Goal: Task Accomplishment & Management: Manage account settings

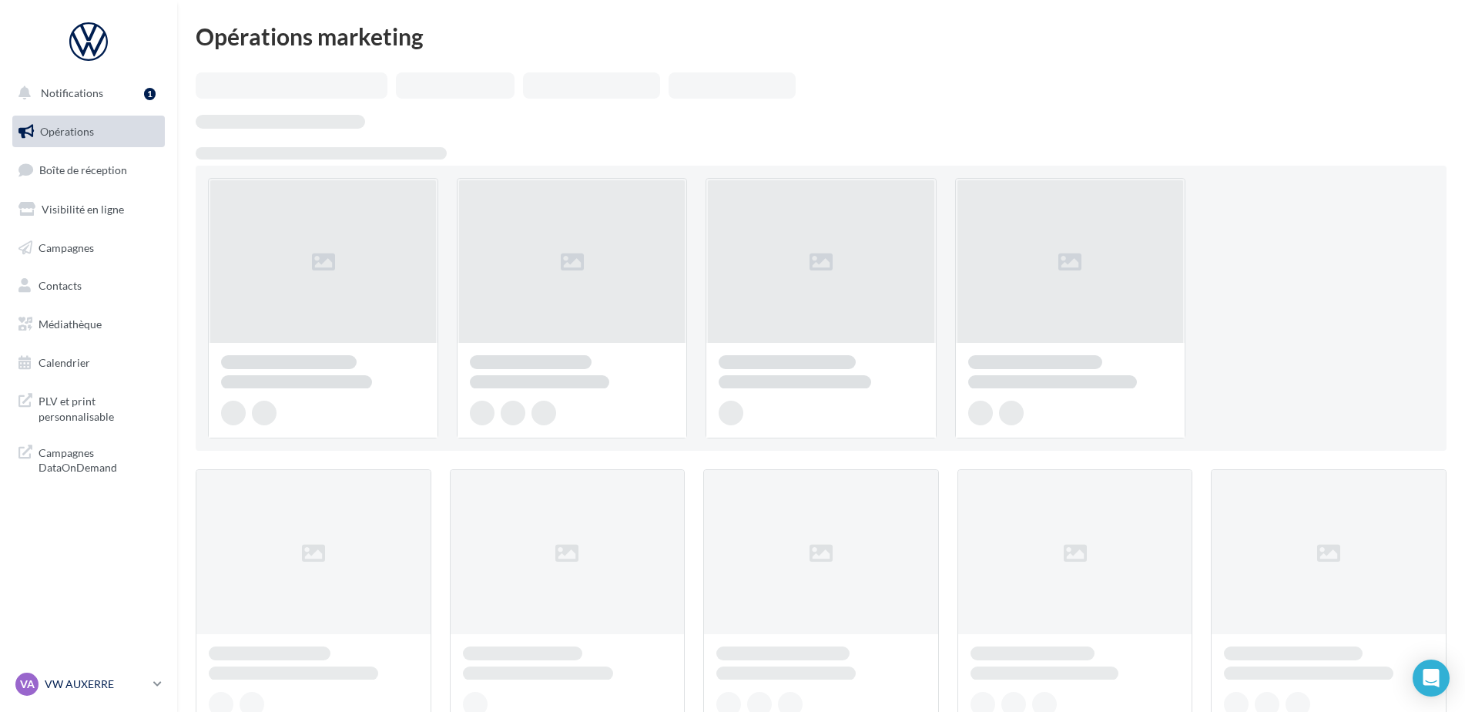
click at [122, 676] on div "VA VW AUXERRE vw-aux-elk" at bounding box center [81, 683] width 132 height 23
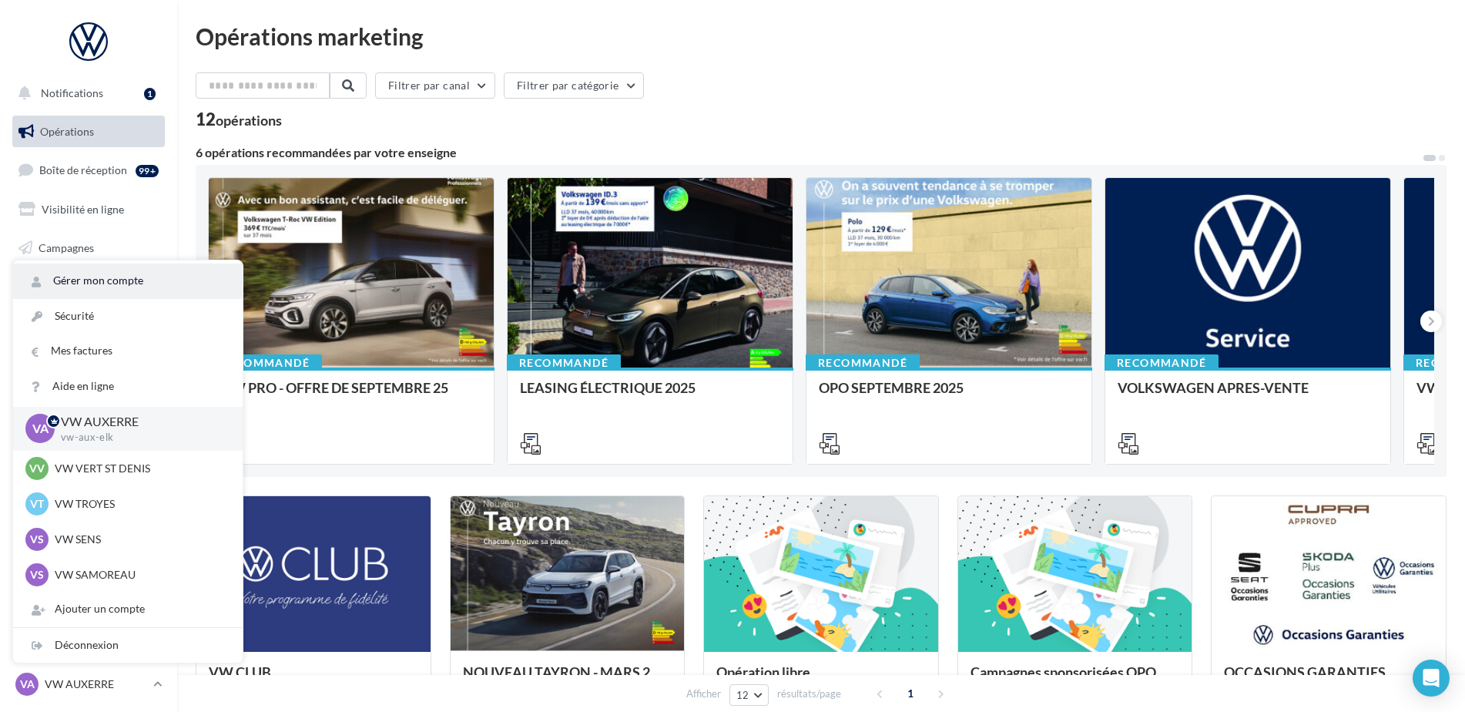
click at [153, 273] on link "Gérer mon compte" at bounding box center [128, 280] width 230 height 35
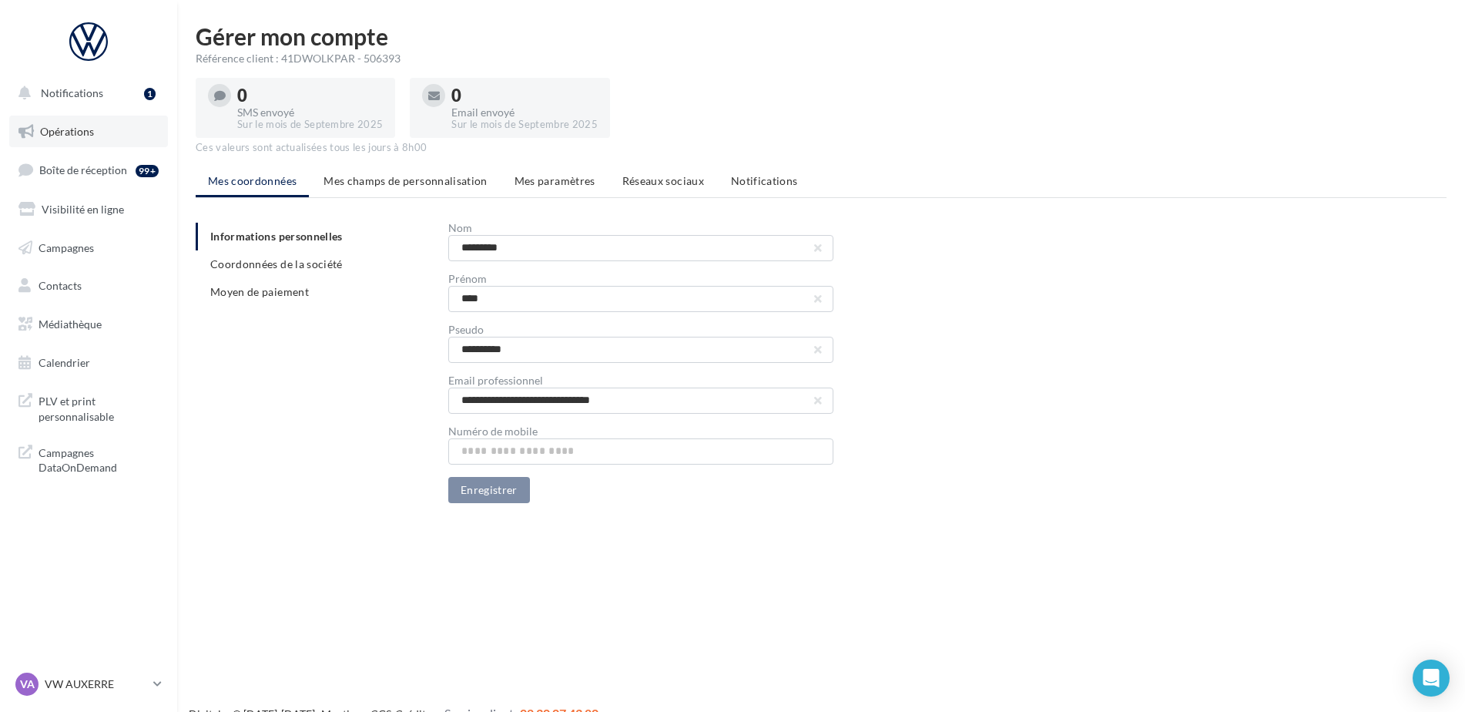
click at [80, 125] on span "Opérations" at bounding box center [67, 131] width 54 height 13
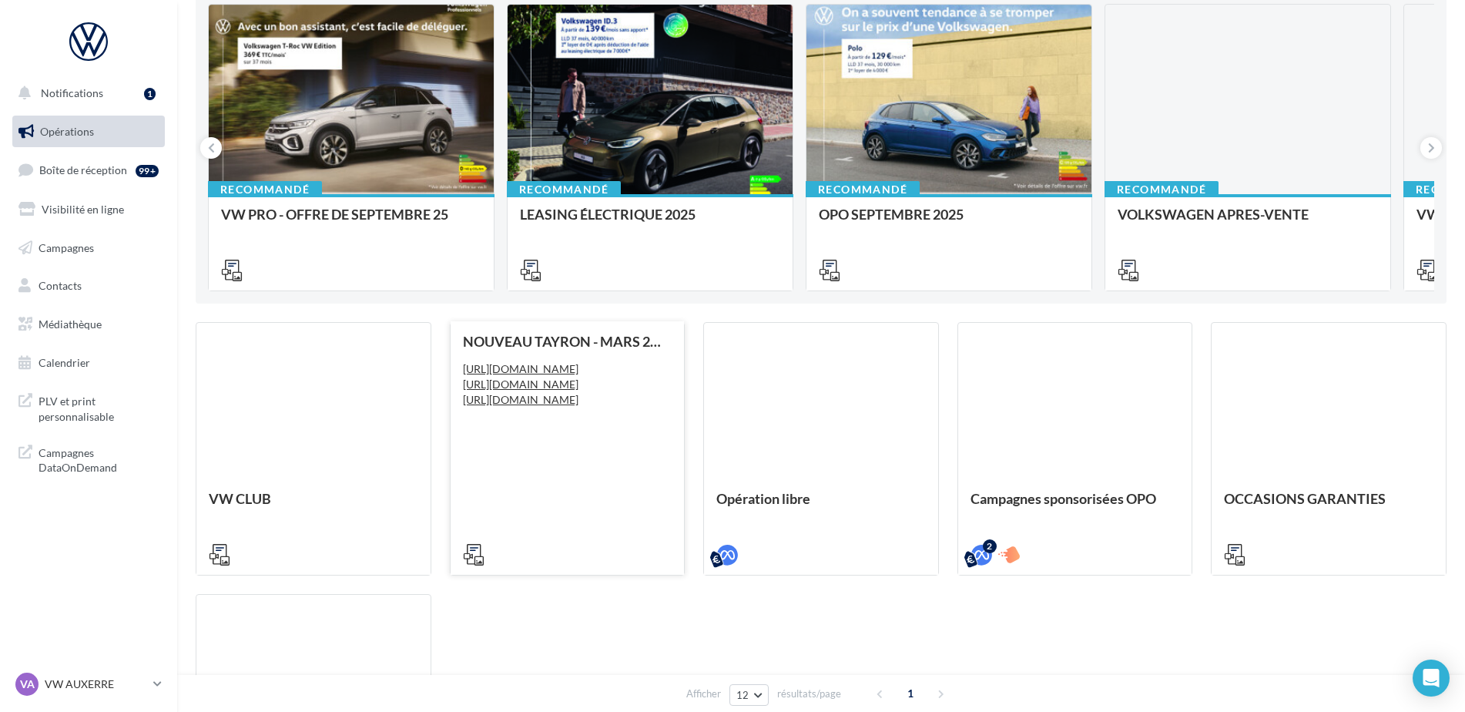
scroll to position [176, 0]
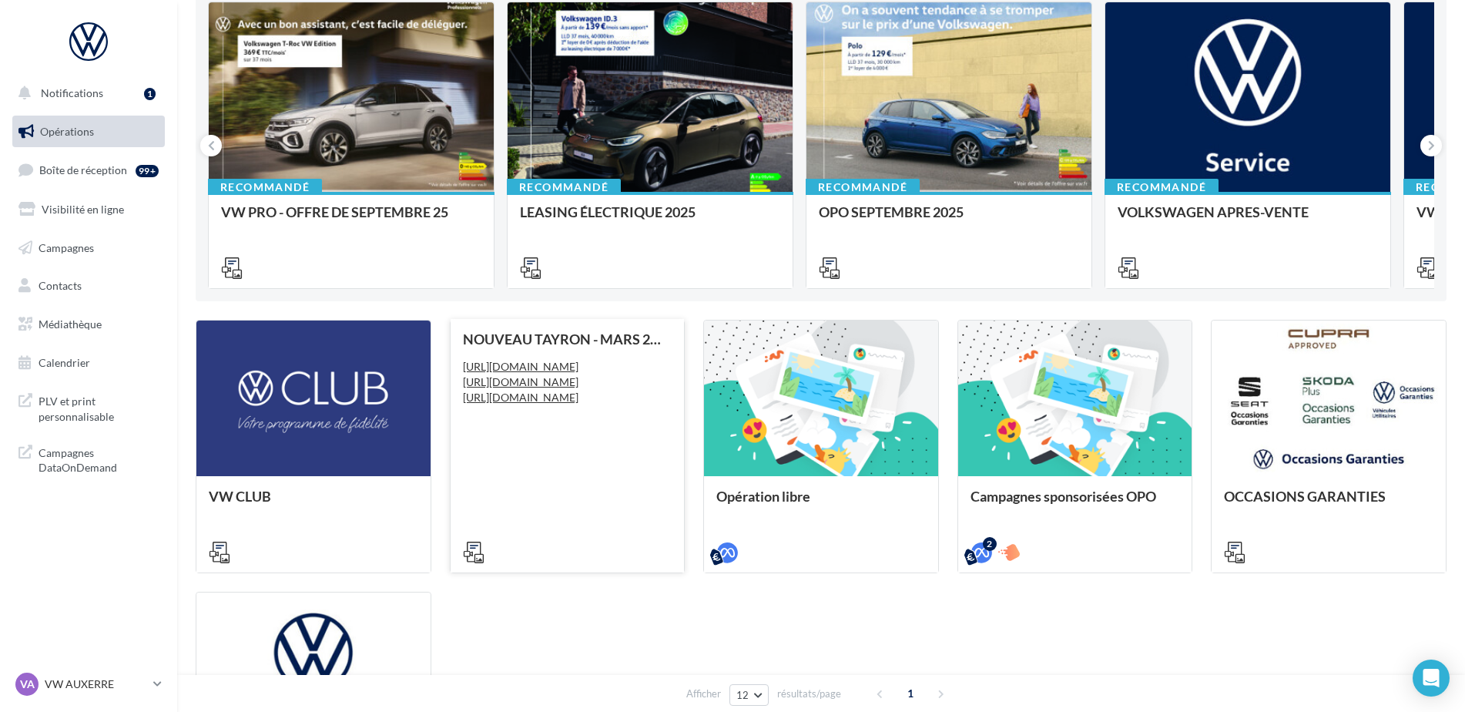
click at [483, 549] on icon at bounding box center [474, 553] width 22 height 22
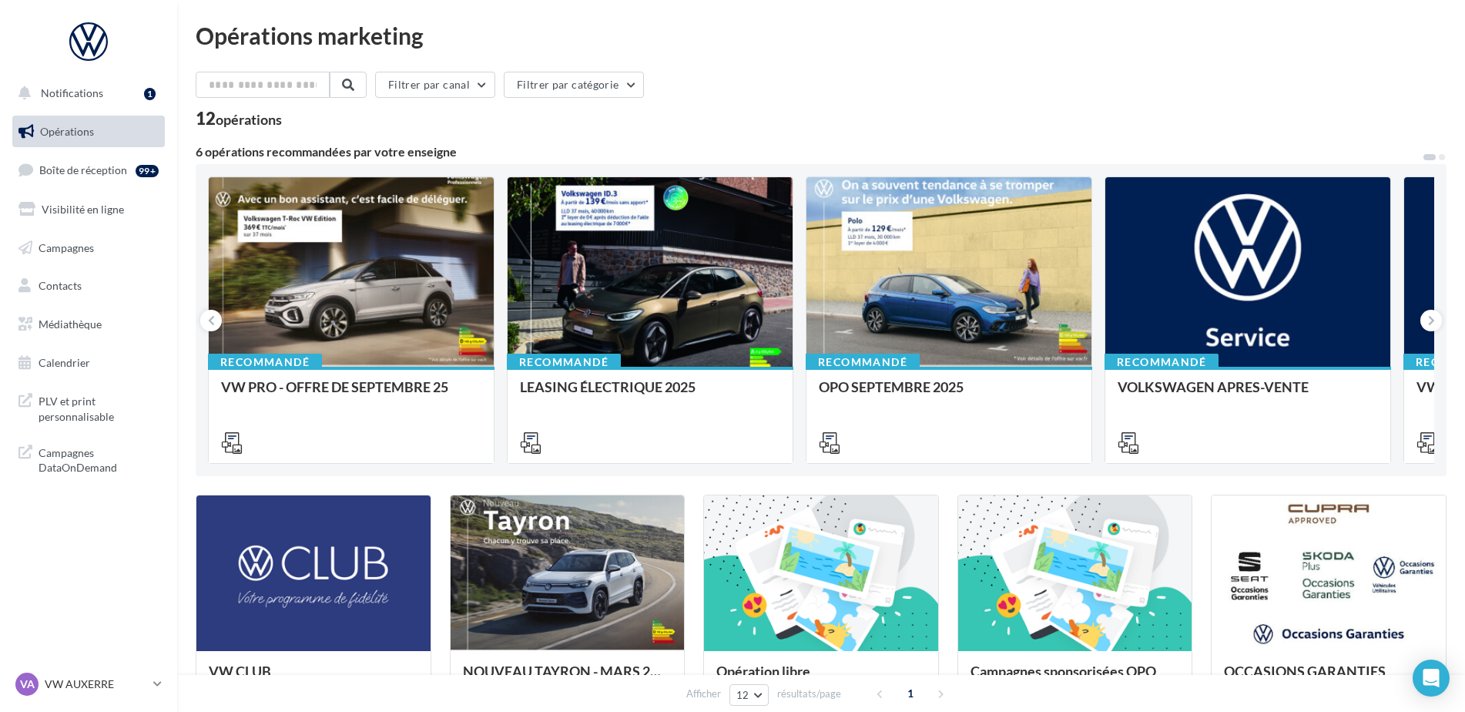
scroll to position [0, 0]
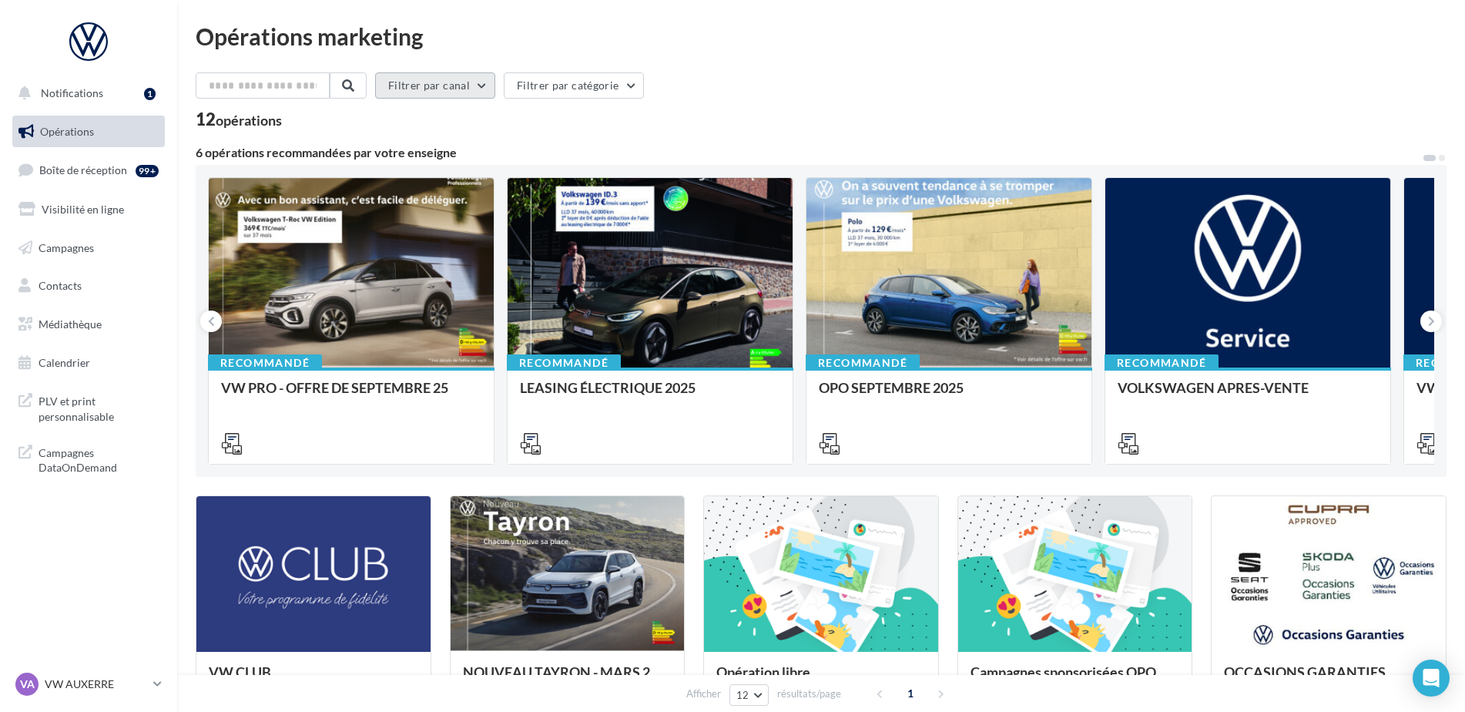
click at [456, 87] on button "Filtrer par canal" at bounding box center [435, 85] width 120 height 26
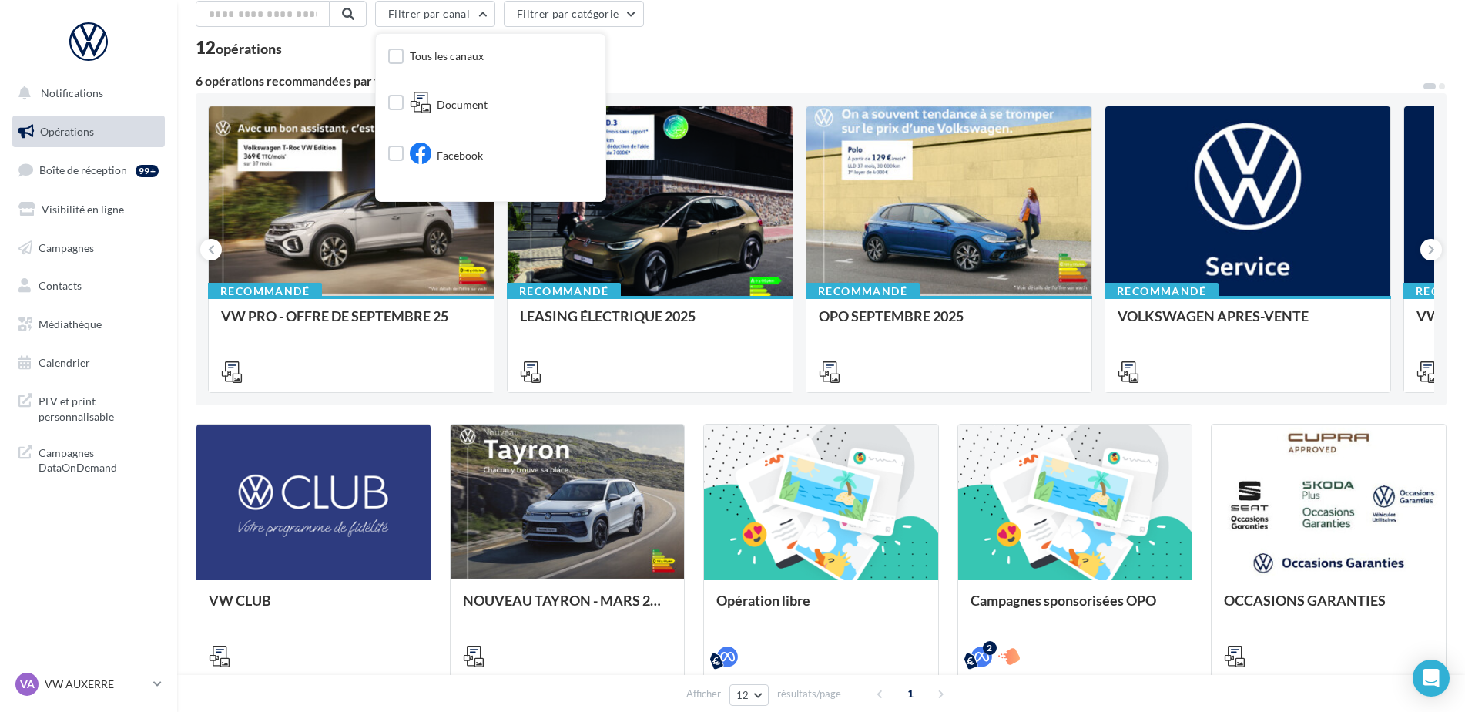
click at [666, 48] on div "12 opérations" at bounding box center [821, 49] width 1251 height 20
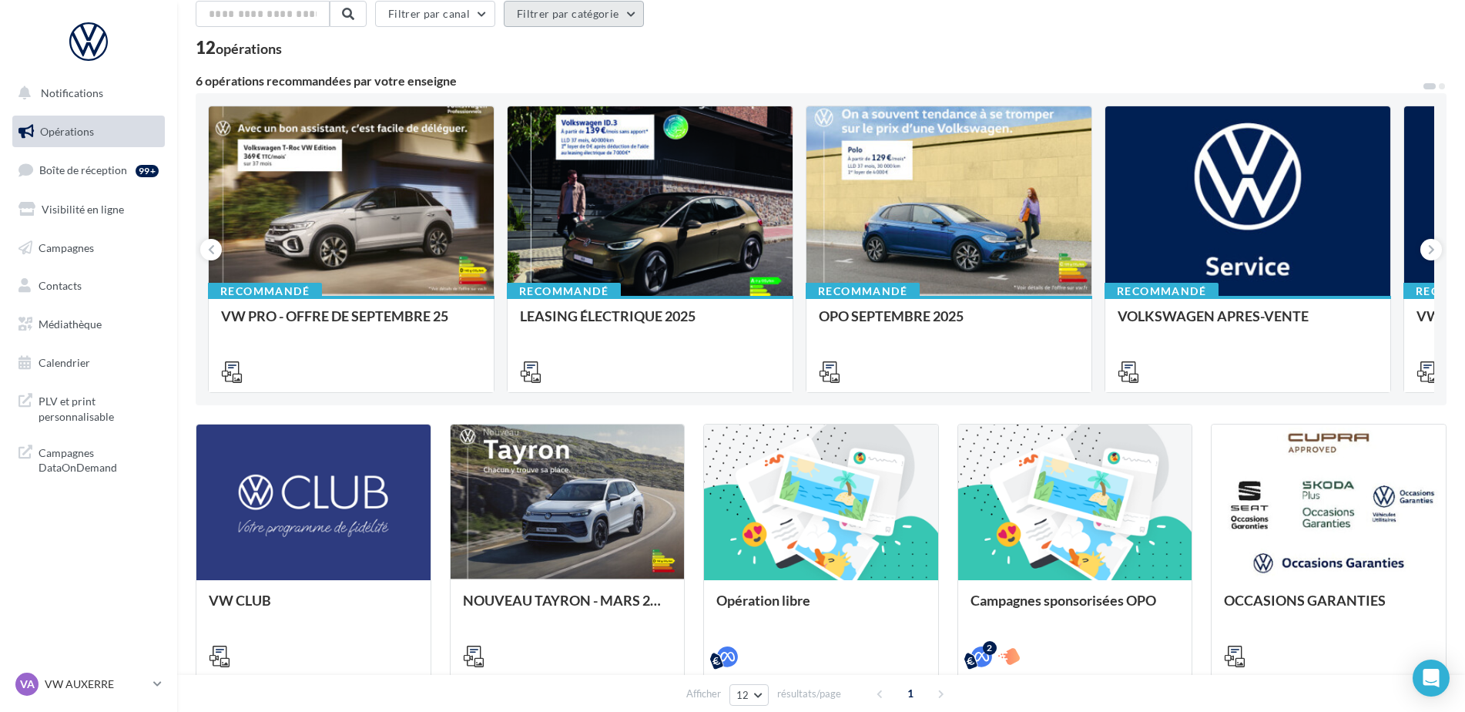
click at [629, 26] on button "Filtrer par catégorie" at bounding box center [574, 14] width 140 height 26
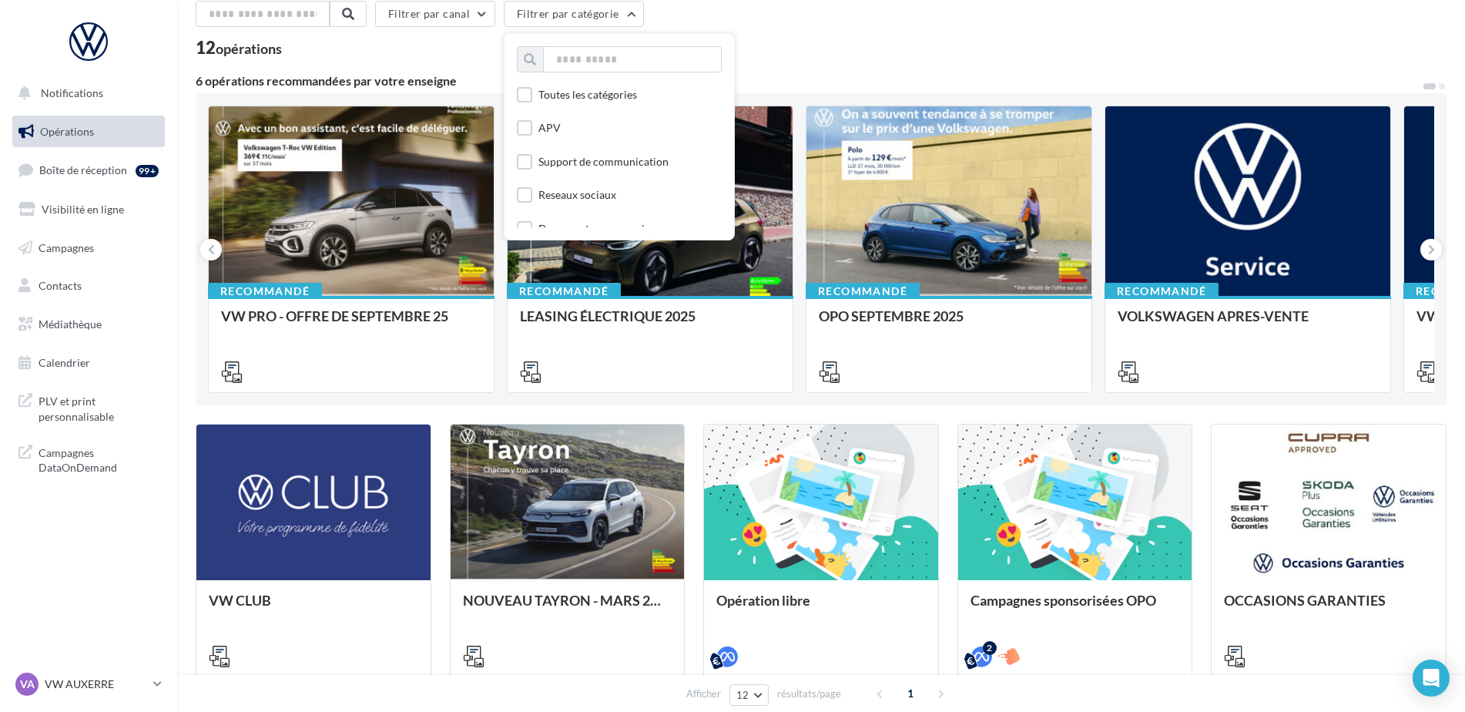
click at [766, 47] on div "12 opérations" at bounding box center [821, 49] width 1251 height 20
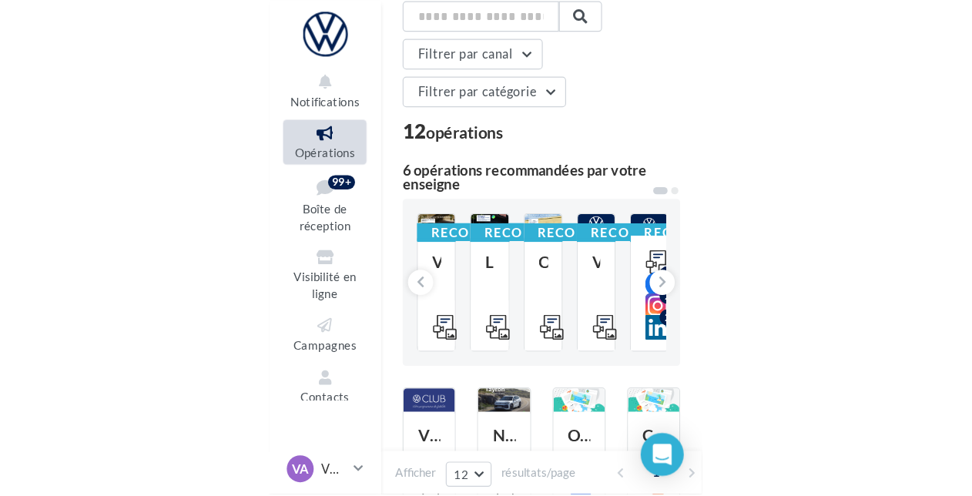
scroll to position [72, 0]
